Goal: Transaction & Acquisition: Purchase product/service

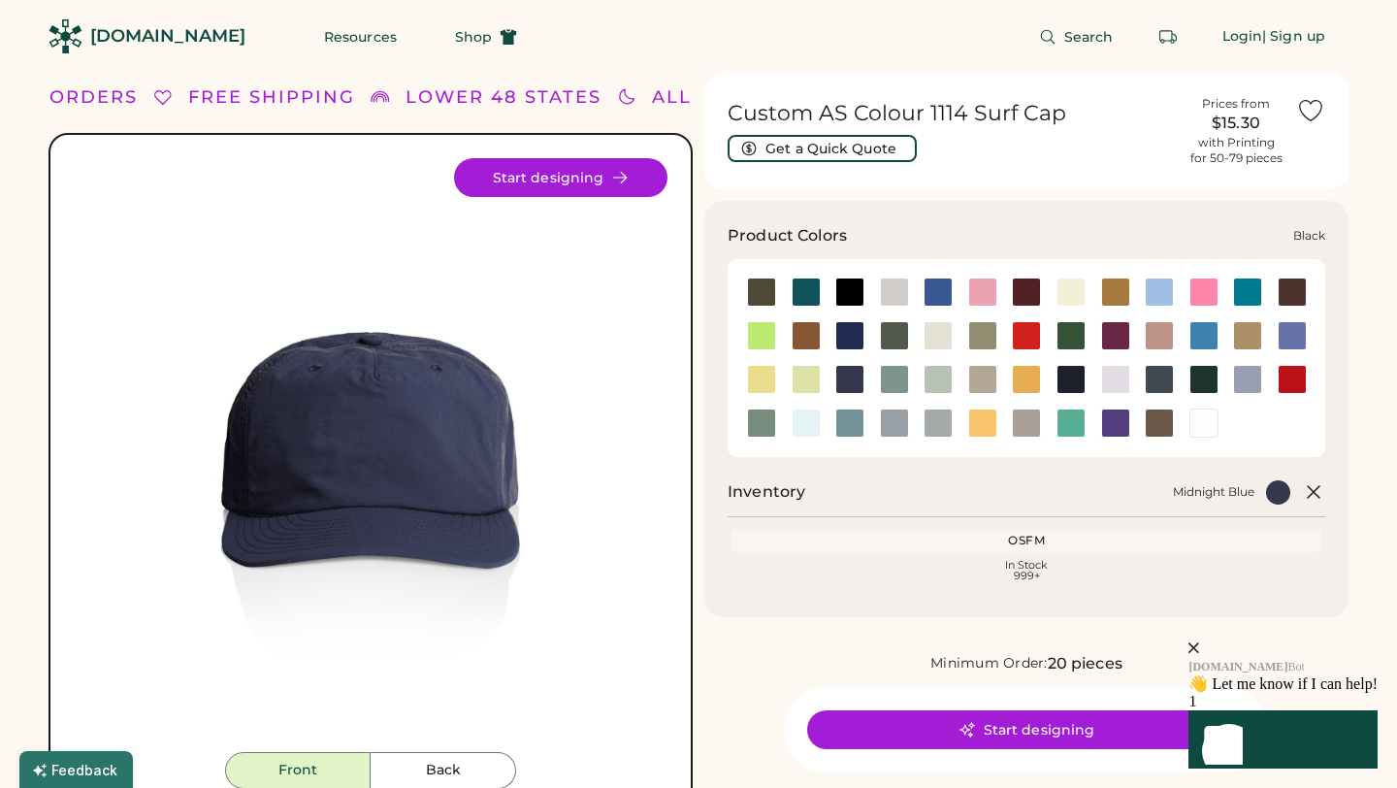
click at [839, 289] on div at bounding box center [849, 291] width 29 height 29
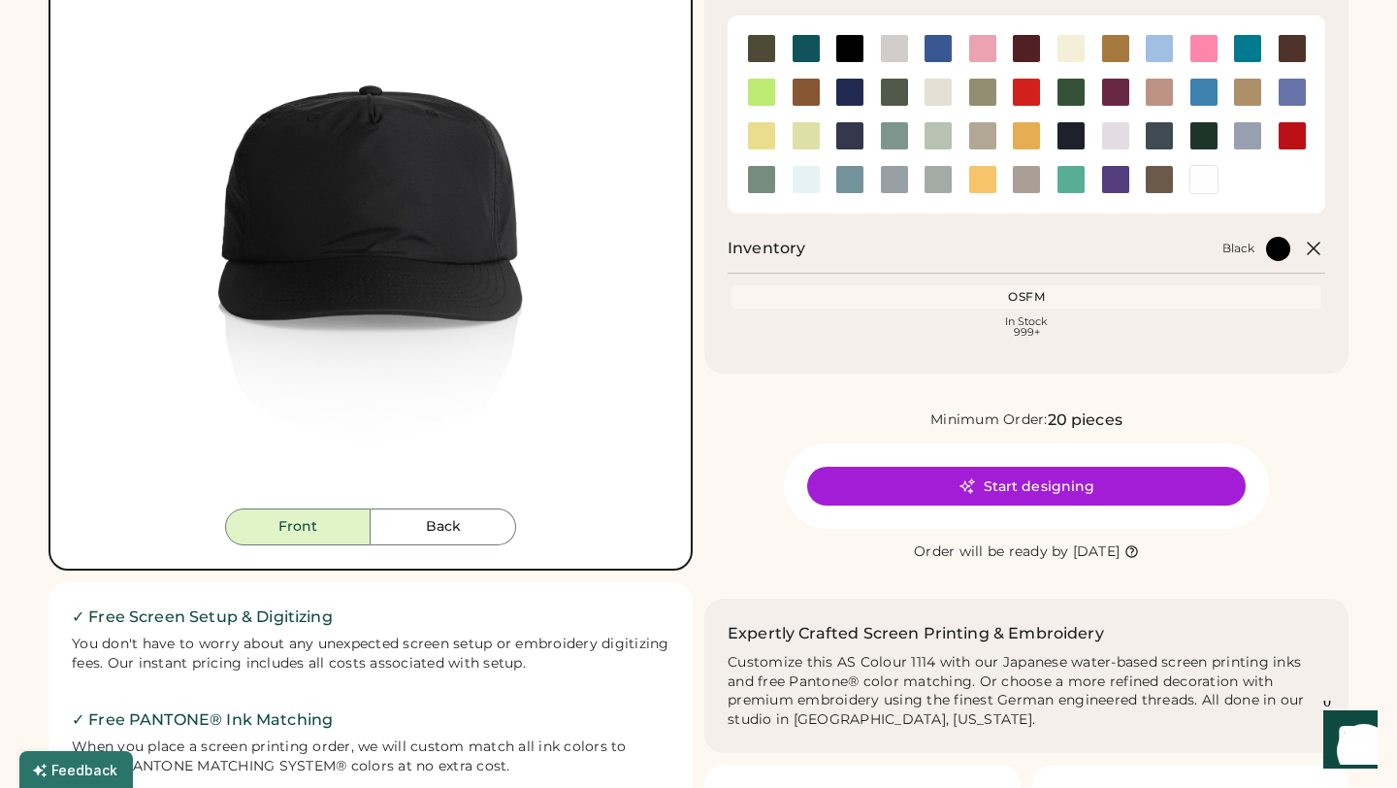
scroll to position [252, 0]
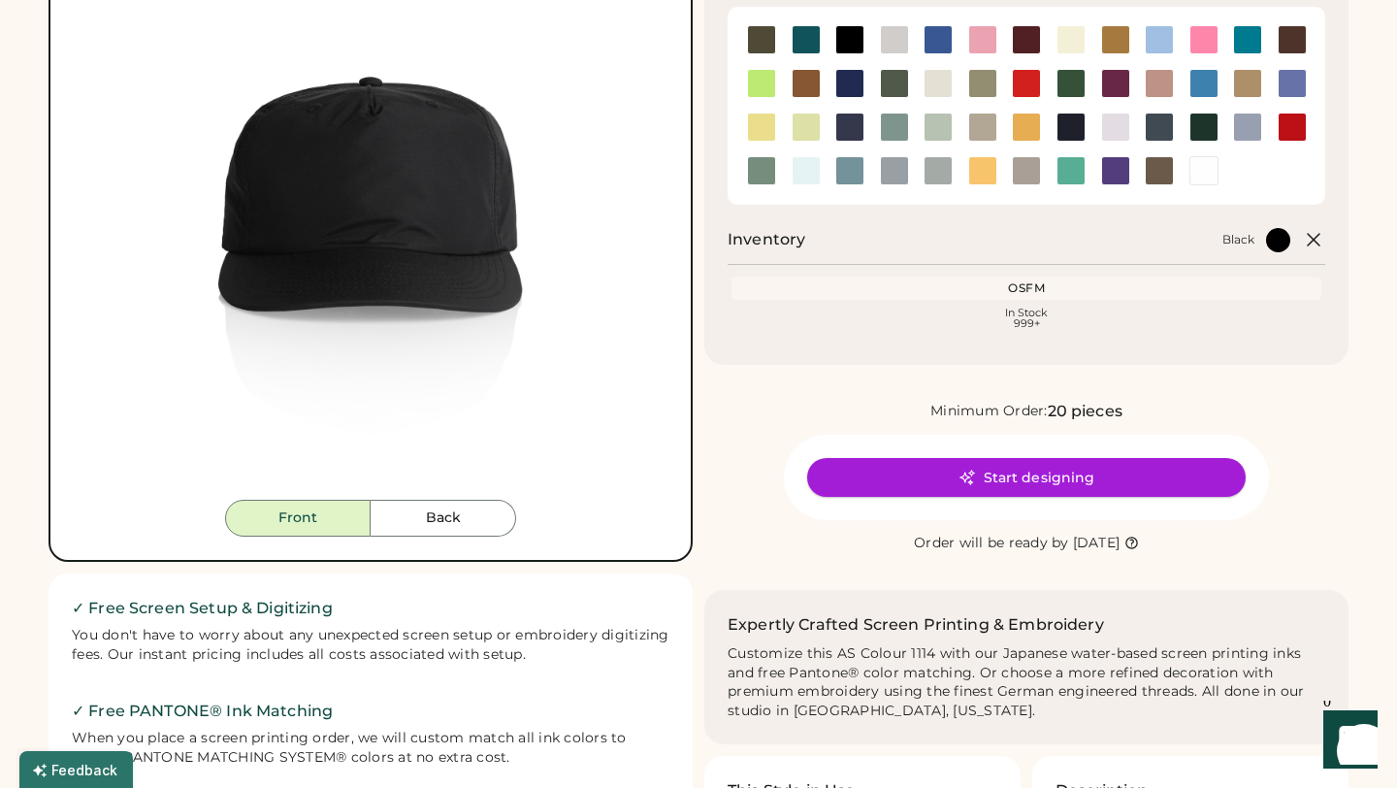
click at [1077, 478] on button "Start designing" at bounding box center [1026, 477] width 439 height 39
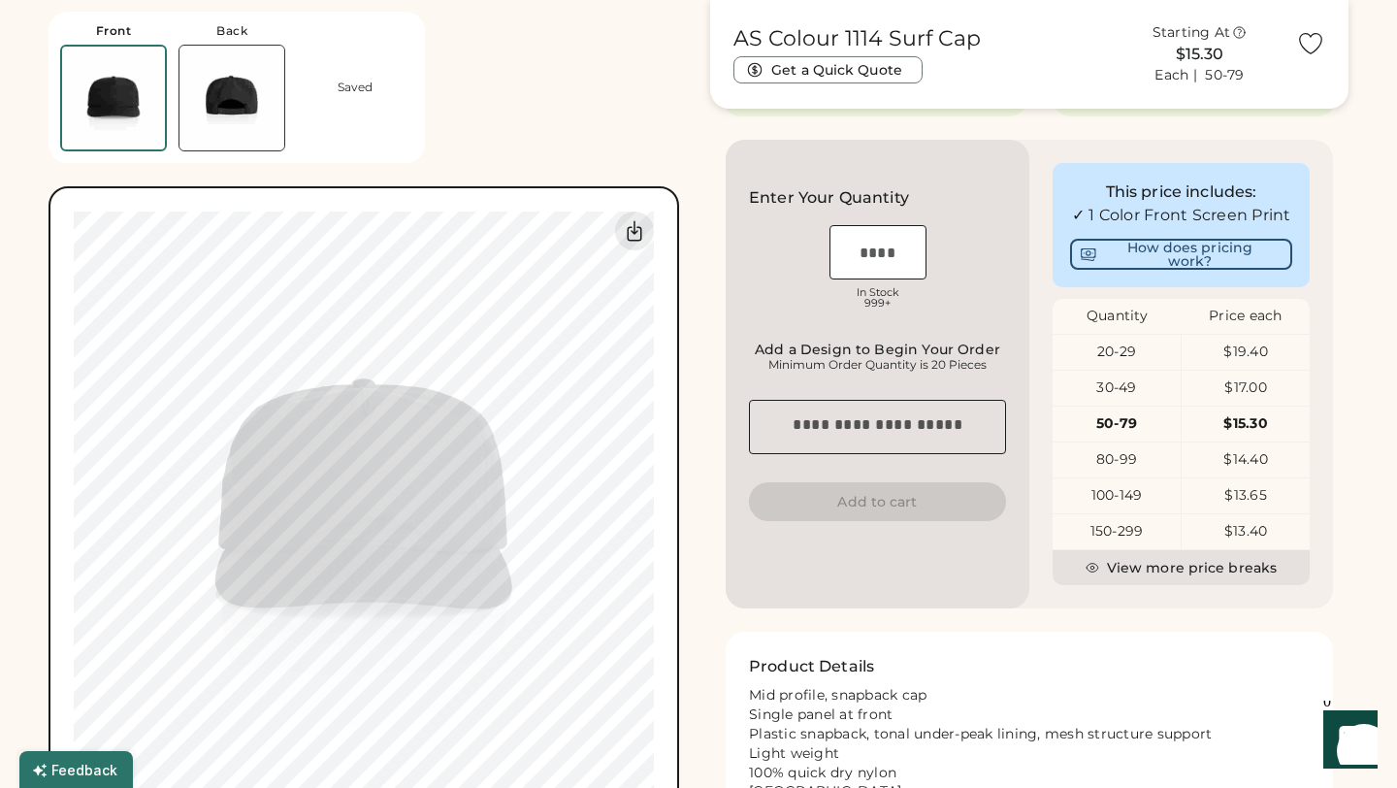
scroll to position [438, 0]
